Goal: Information Seeking & Learning: Find contact information

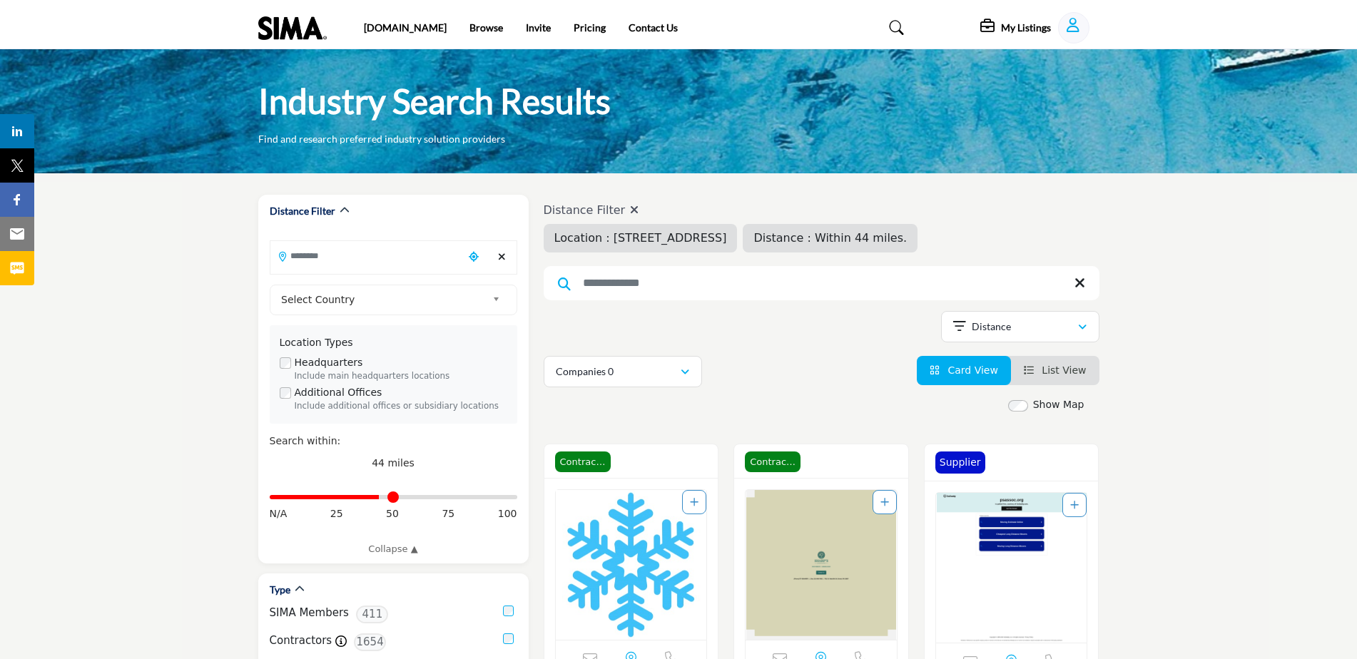
type input "**********"
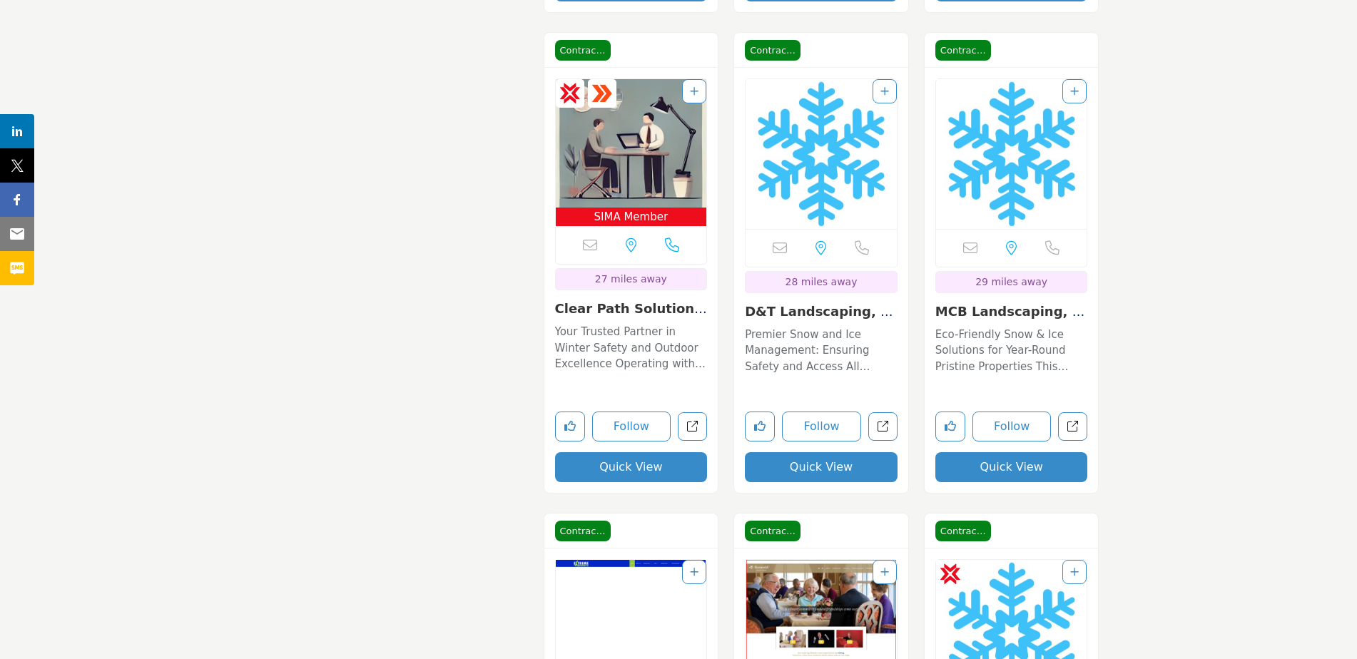
scroll to position [8132, 0]
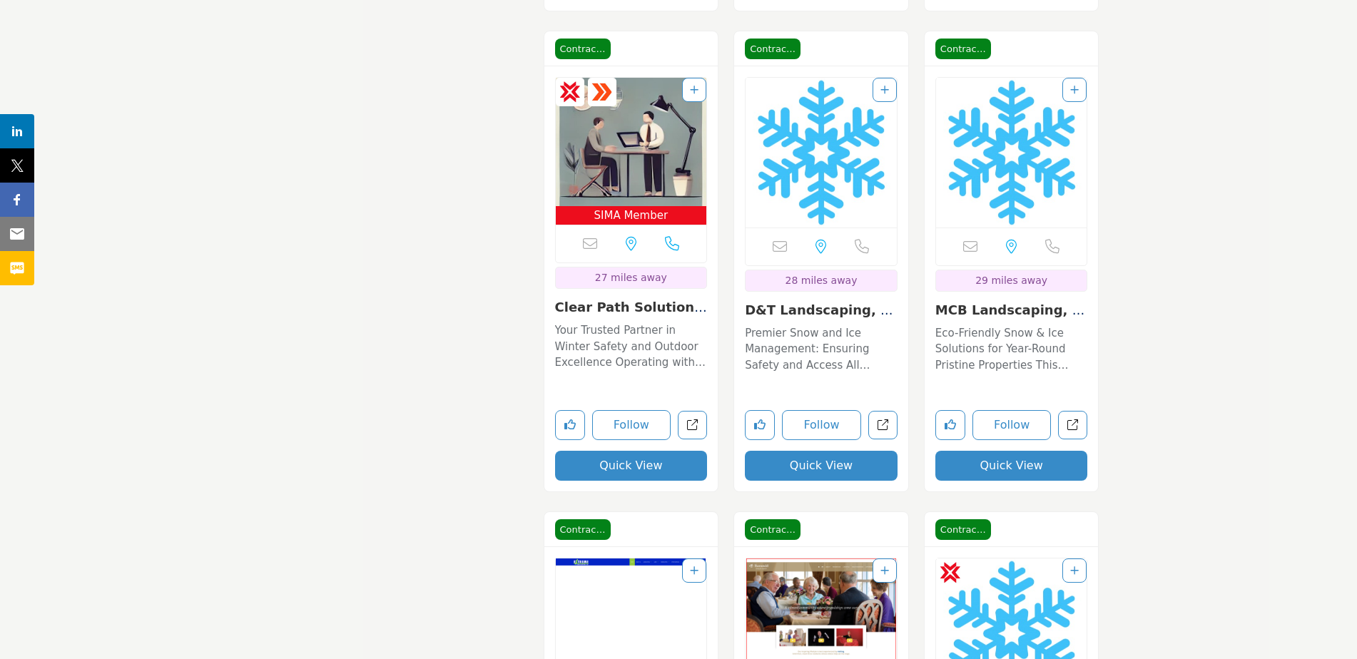
click at [624, 307] on link "Clear Path Solutions..." at bounding box center [631, 315] width 152 height 31
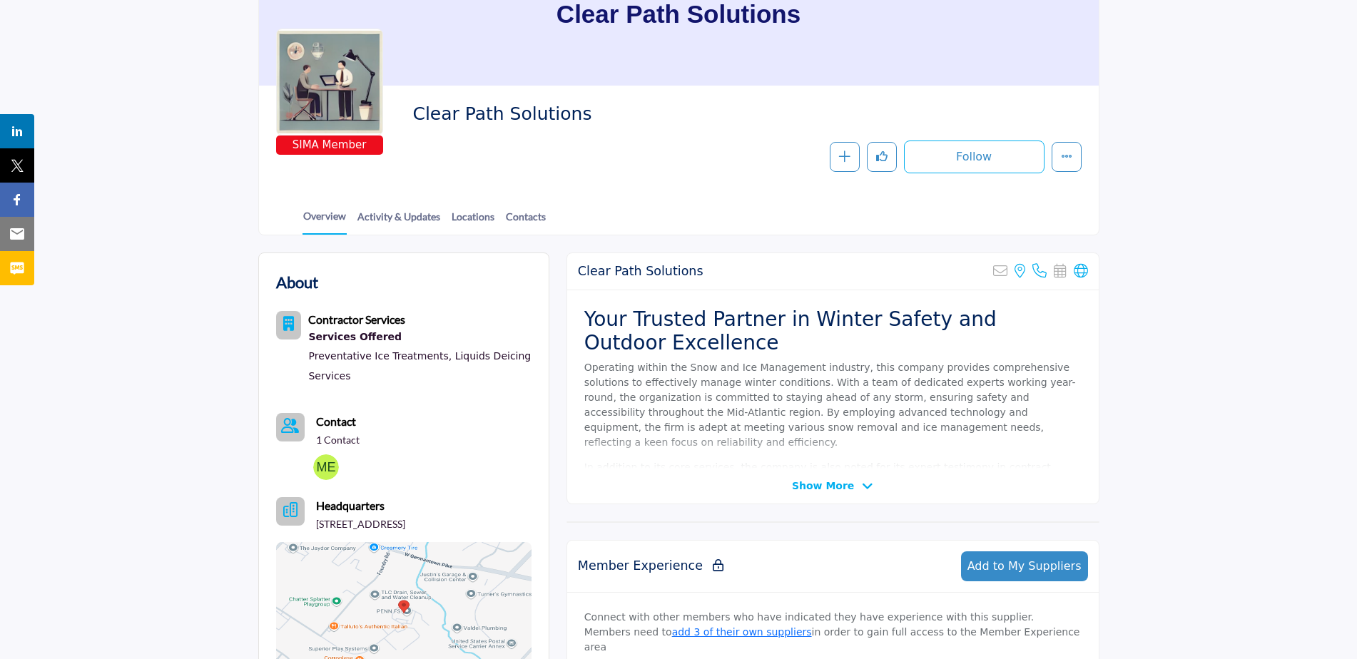
scroll to position [143, 0]
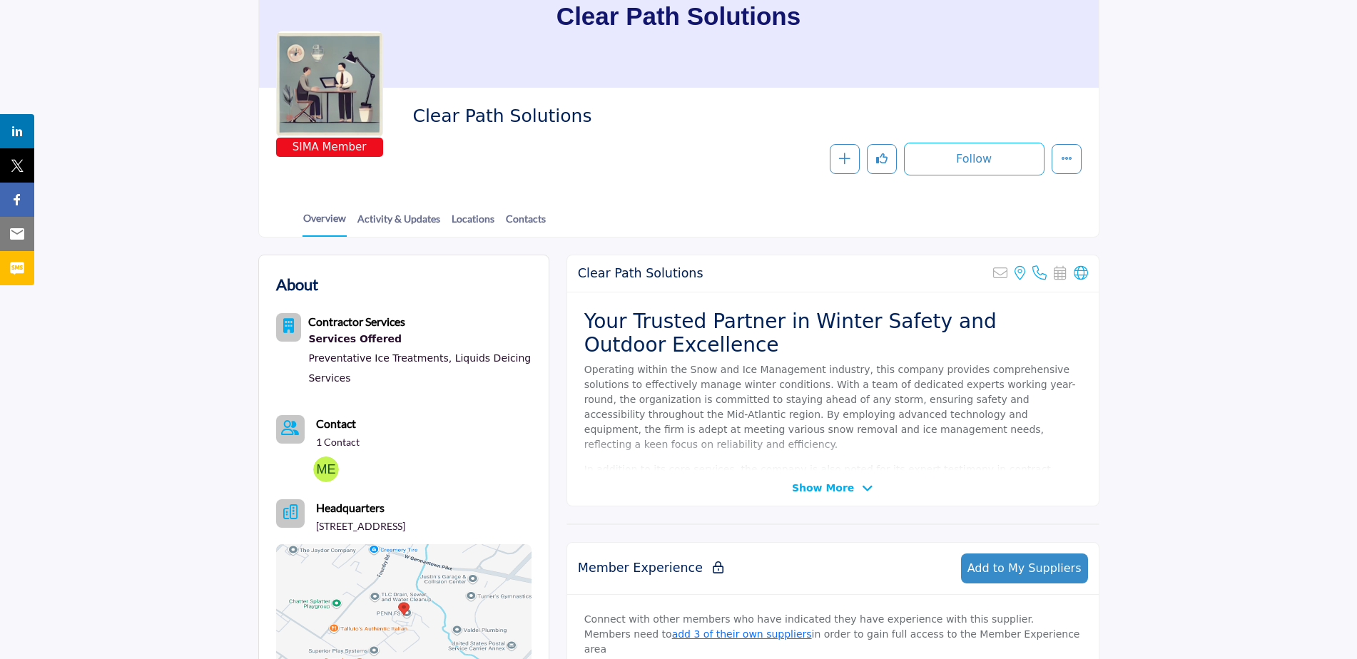
drag, startPoint x: 563, startPoint y: 118, endPoint x: 413, endPoint y: 111, distance: 150.0
click at [413, 111] on span "Clear Path Solutions" at bounding box center [573, 117] width 322 height 24
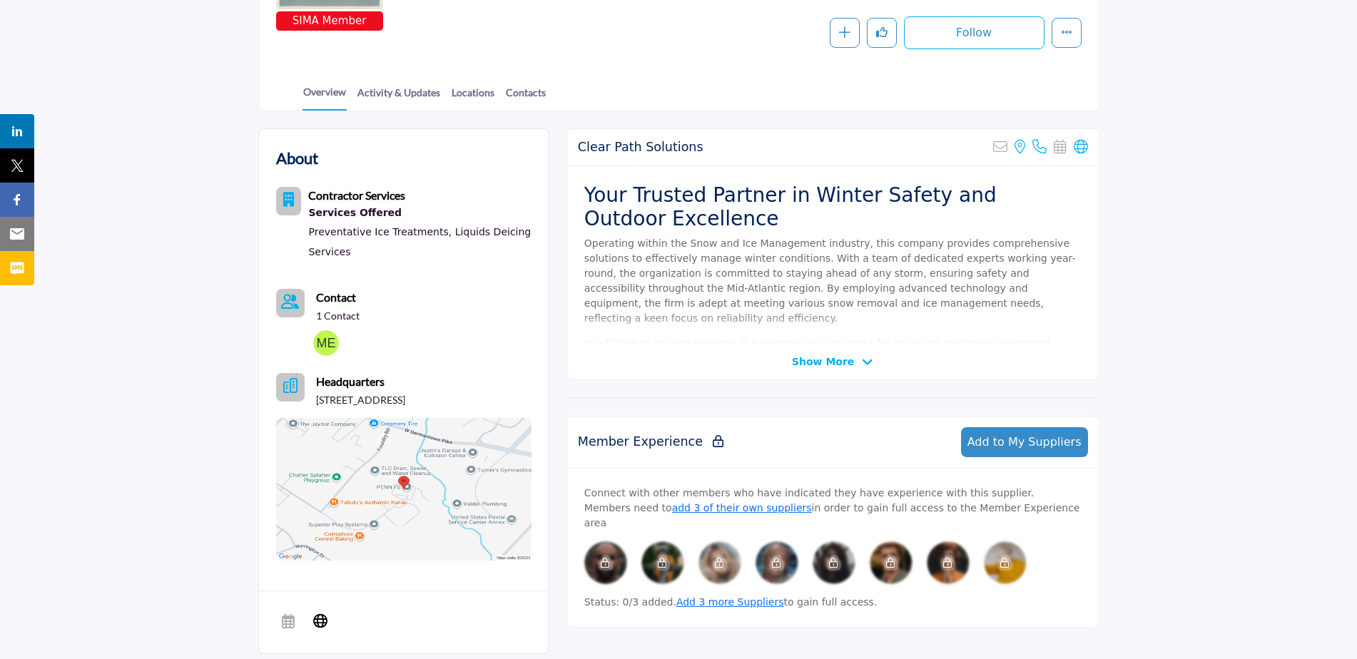
scroll to position [285, 0]
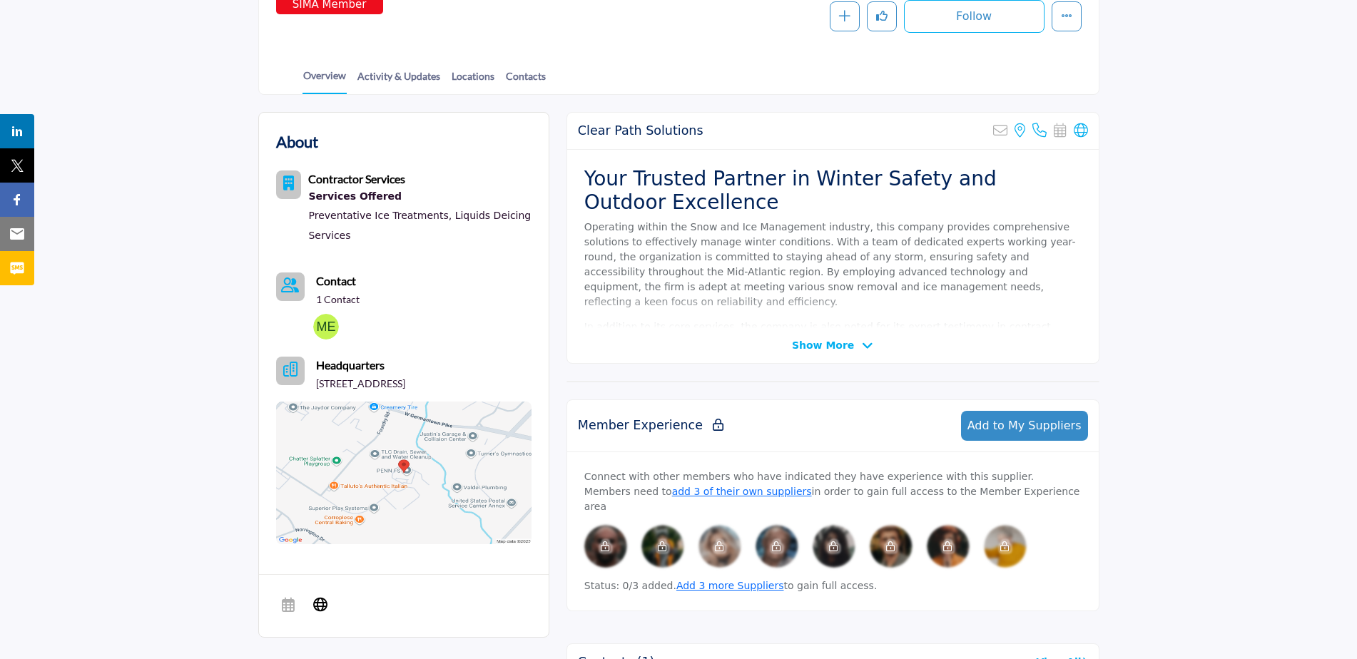
click at [431, 486] on img at bounding box center [403, 473] width 255 height 143
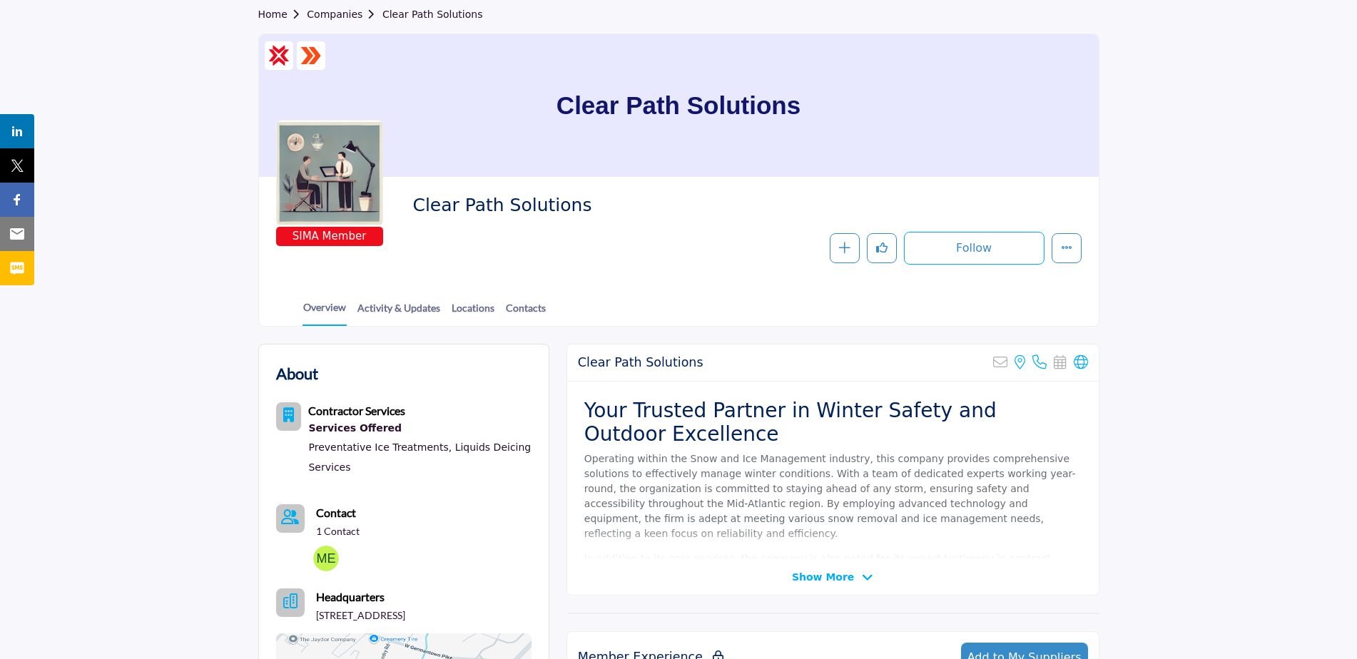
scroll to position [0, 0]
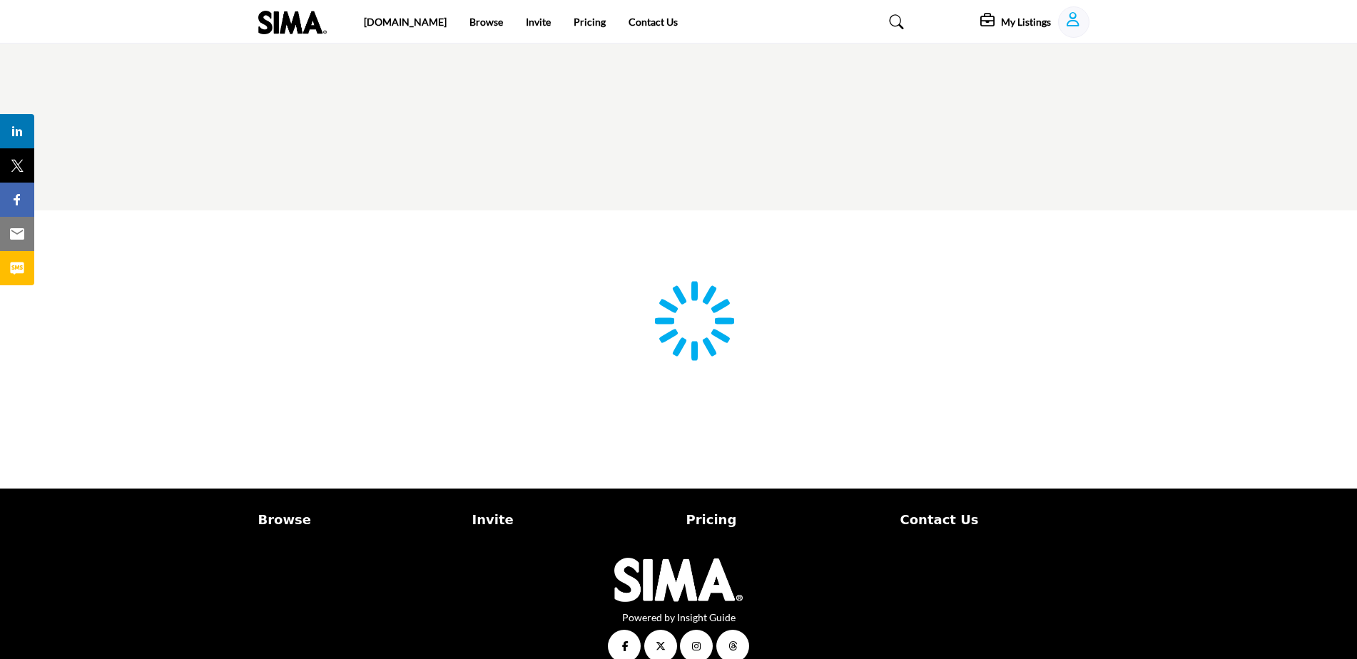
scroll to position [29, 0]
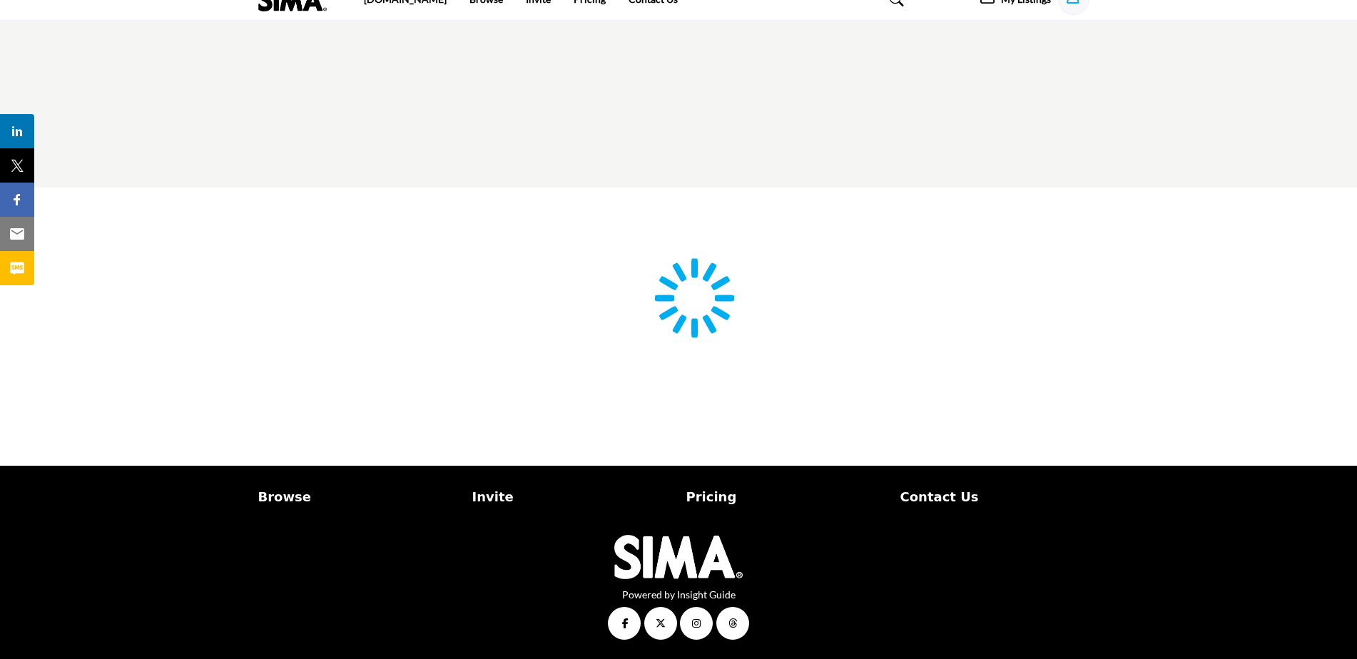
type input "**********"
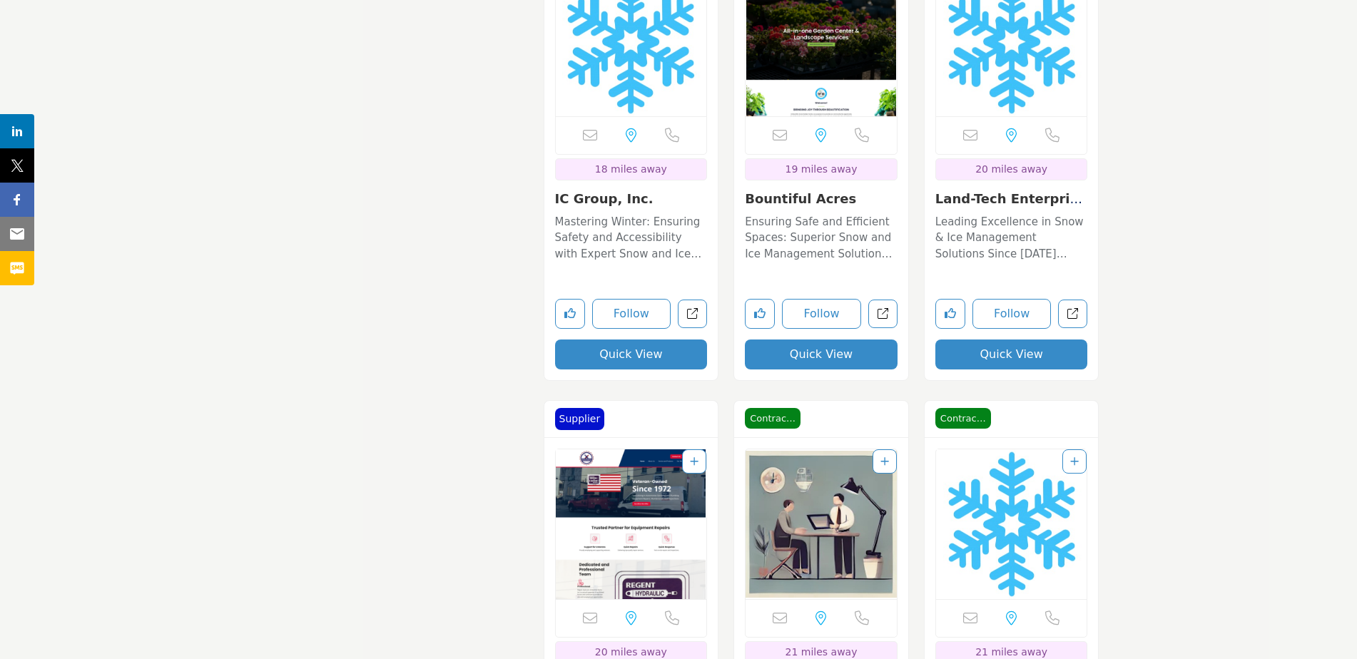
scroll to position [5350, 0]
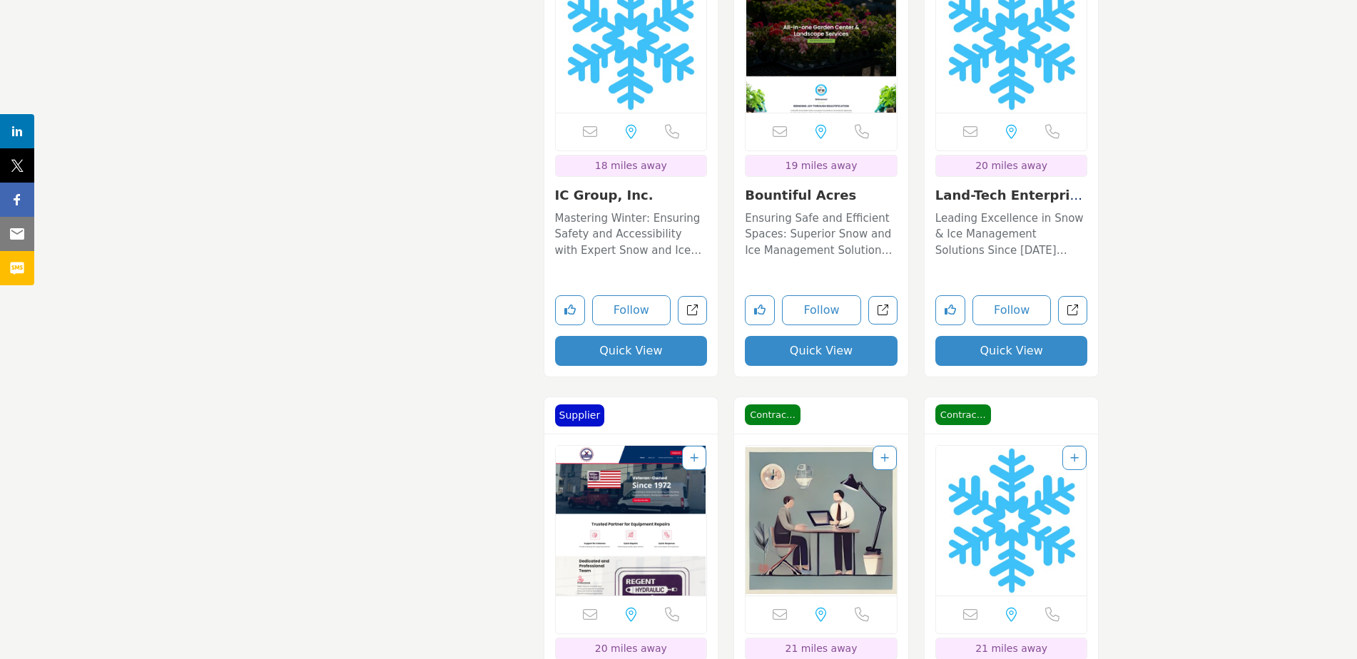
click at [612, 198] on link "IC Group, Inc." at bounding box center [604, 195] width 98 height 15
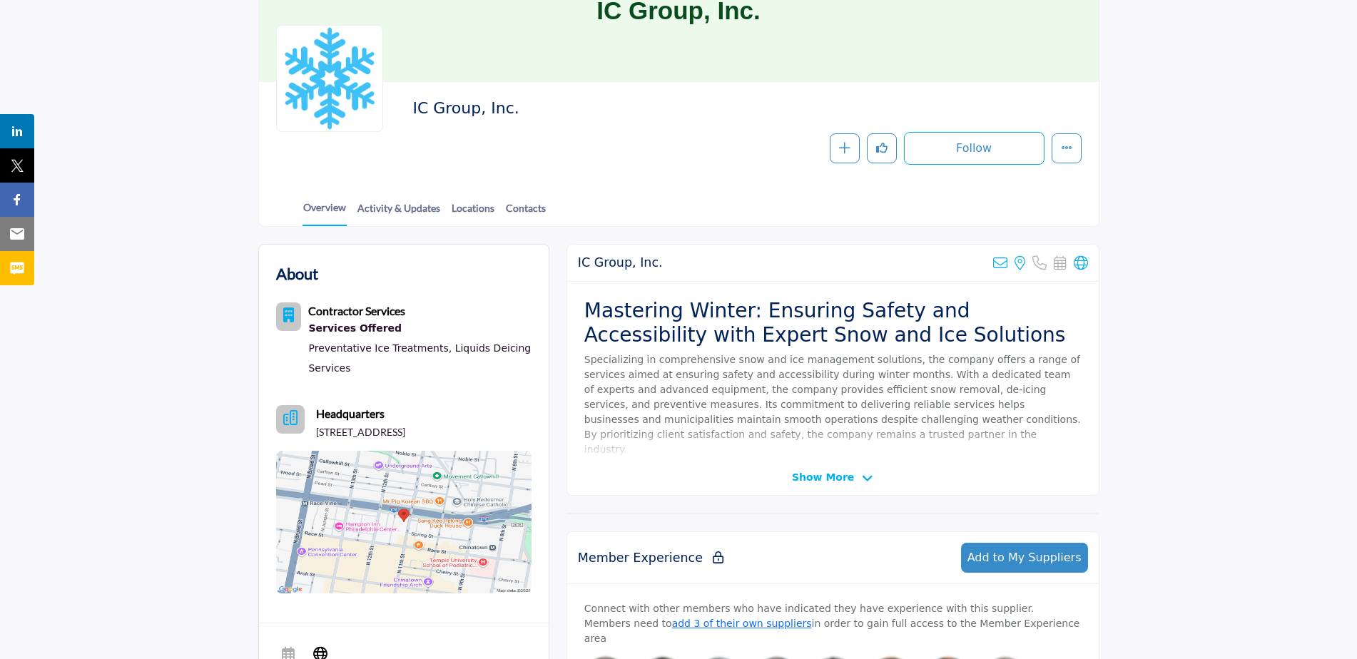
scroll to position [143, 0]
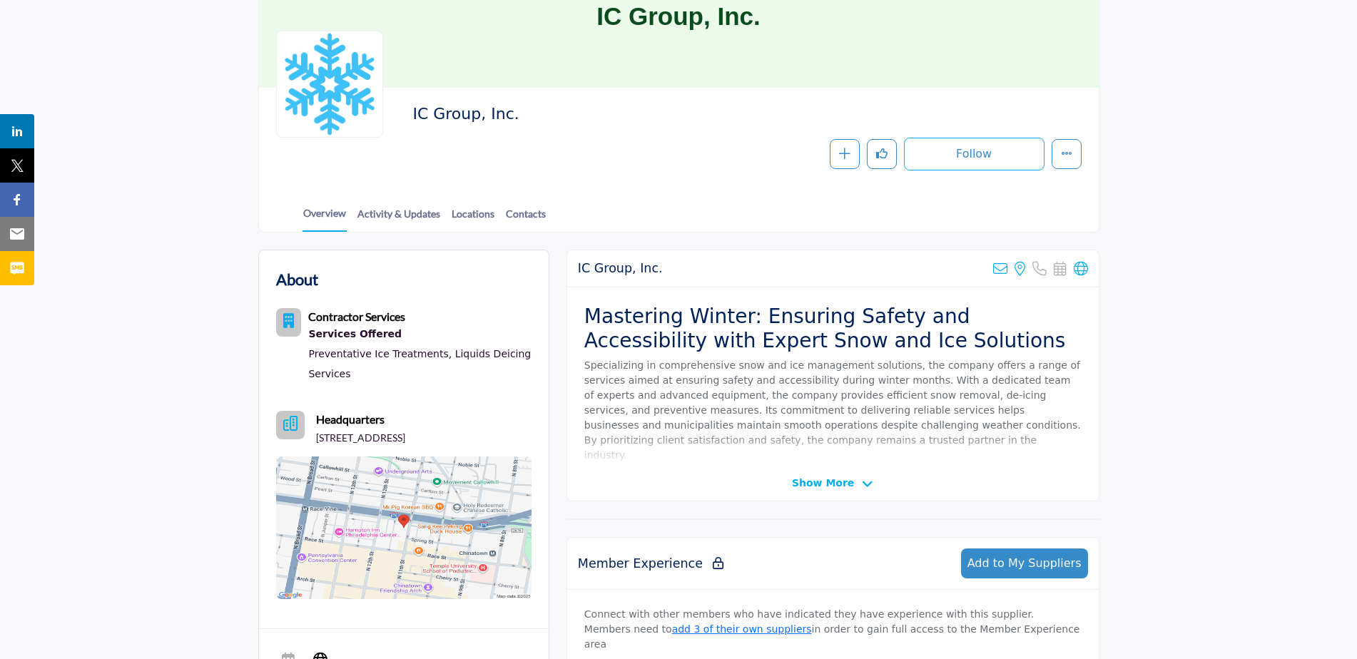
click at [1081, 272] on icon at bounding box center [1081, 269] width 14 height 14
drag, startPoint x: 524, startPoint y: 127, endPoint x: 407, endPoint y: 123, distance: 117.1
click at [407, 123] on div "IC Group, Inc. Follow Following Message Recommend Add to My Suppliers Claim Lis…" at bounding box center [678, 138] width 805 height 66
copy h2 "IC Group, Inc."
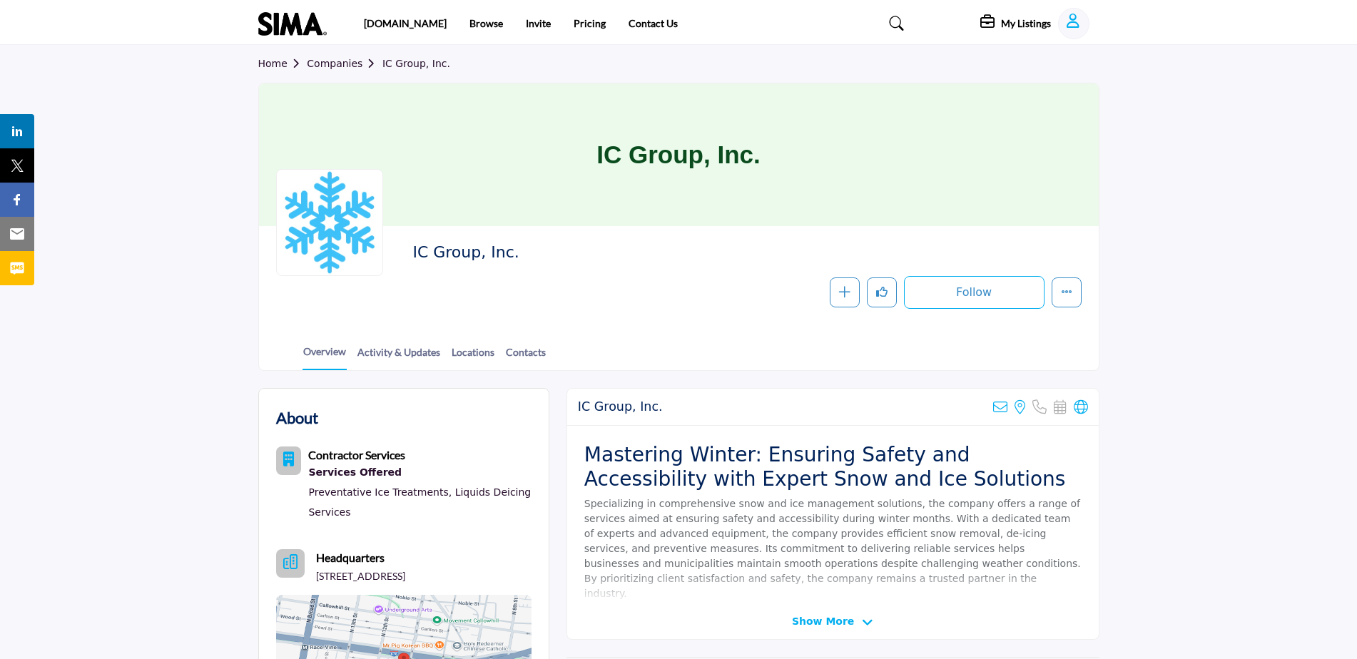
scroll to position [0, 0]
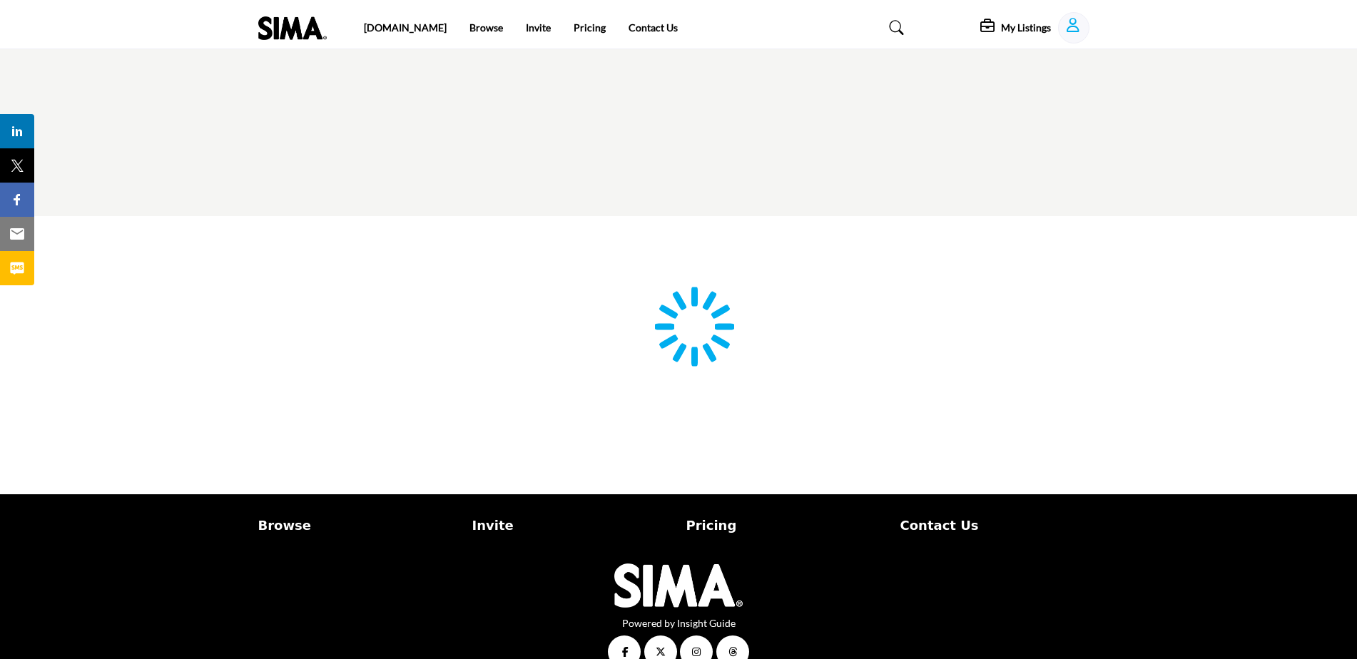
scroll to position [29, 0]
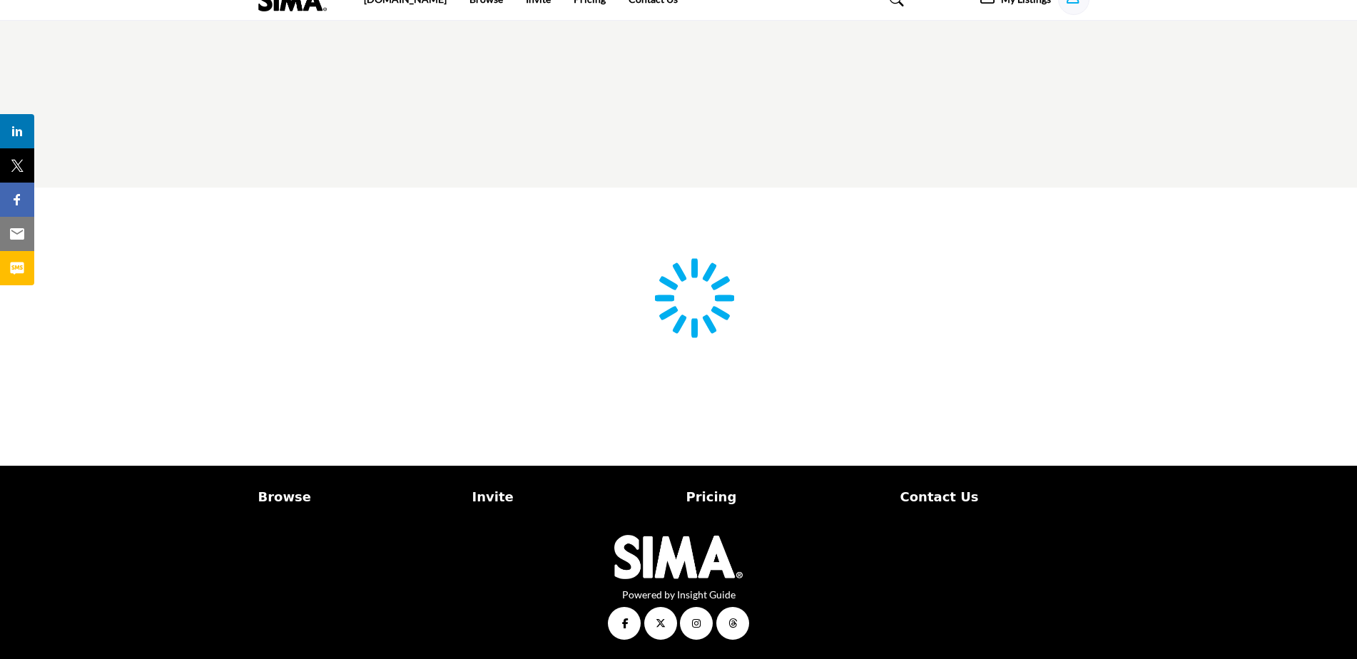
type input "**********"
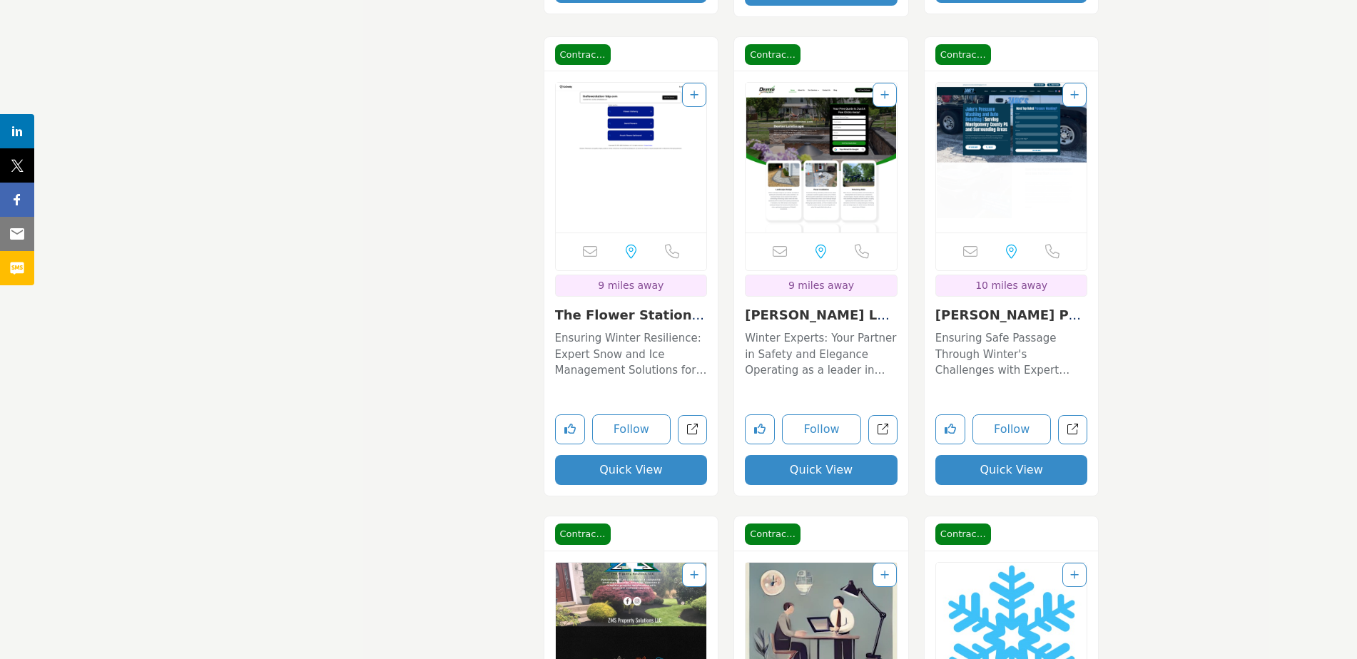
scroll to position [1355, 0]
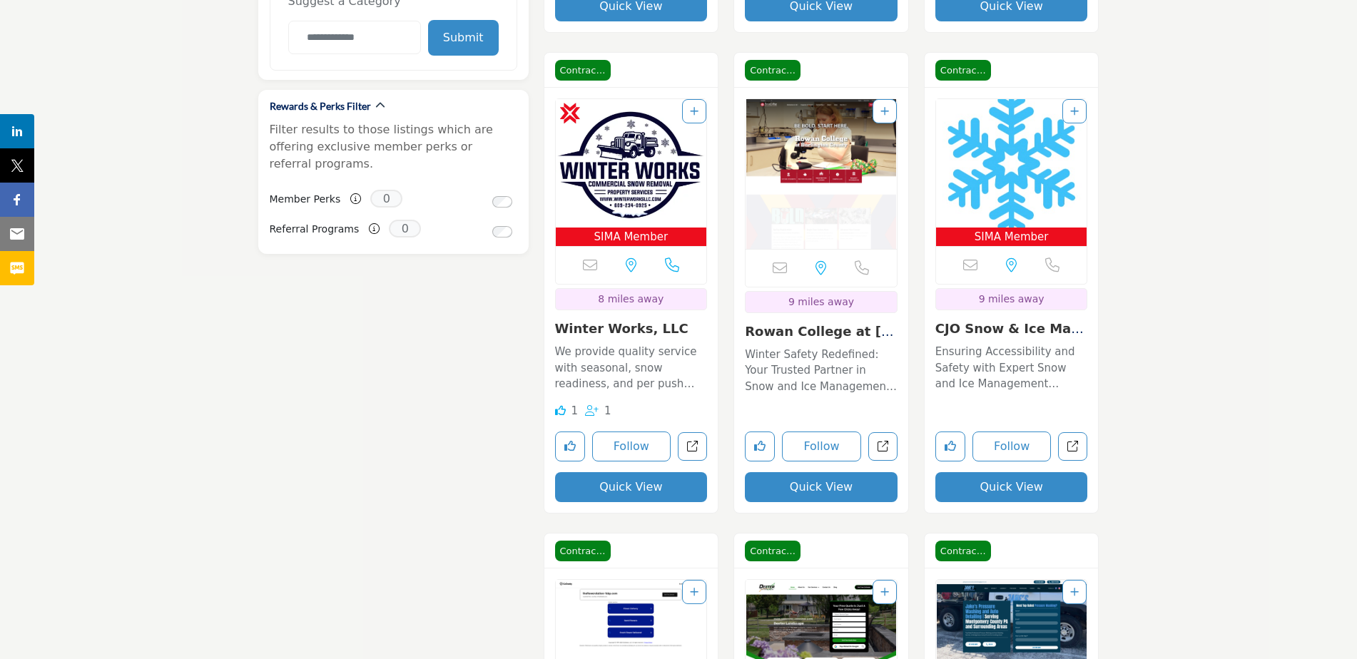
click at [626, 328] on link "Winter Works, LLC" at bounding box center [621, 328] width 133 height 15
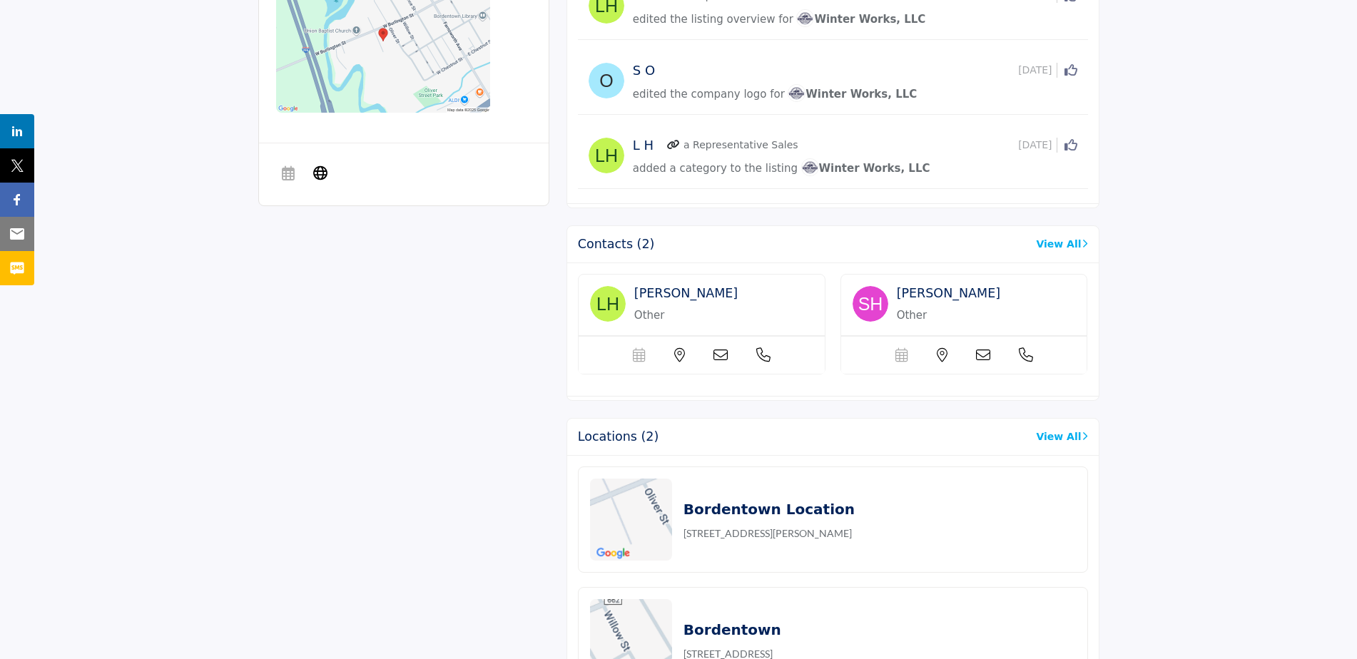
scroll to position [785, 0]
